Goal: Information Seeking & Learning: Learn about a topic

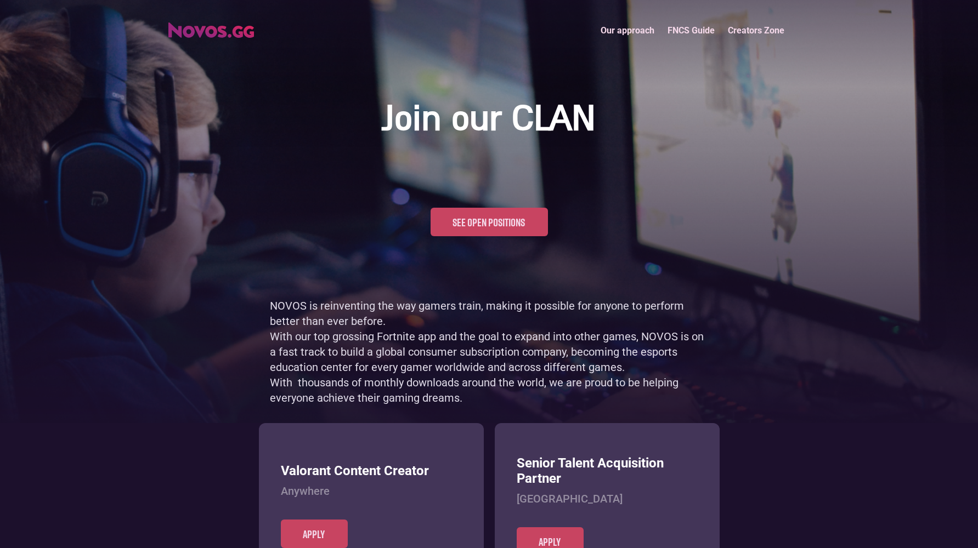
scroll to position [534, 0]
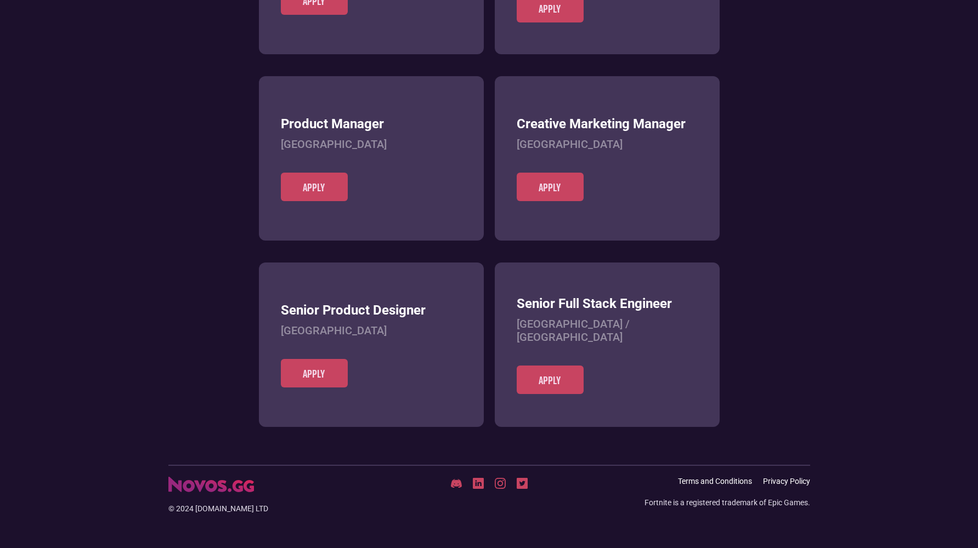
scroll to position [423, 0]
